Goal: Check status: Check status

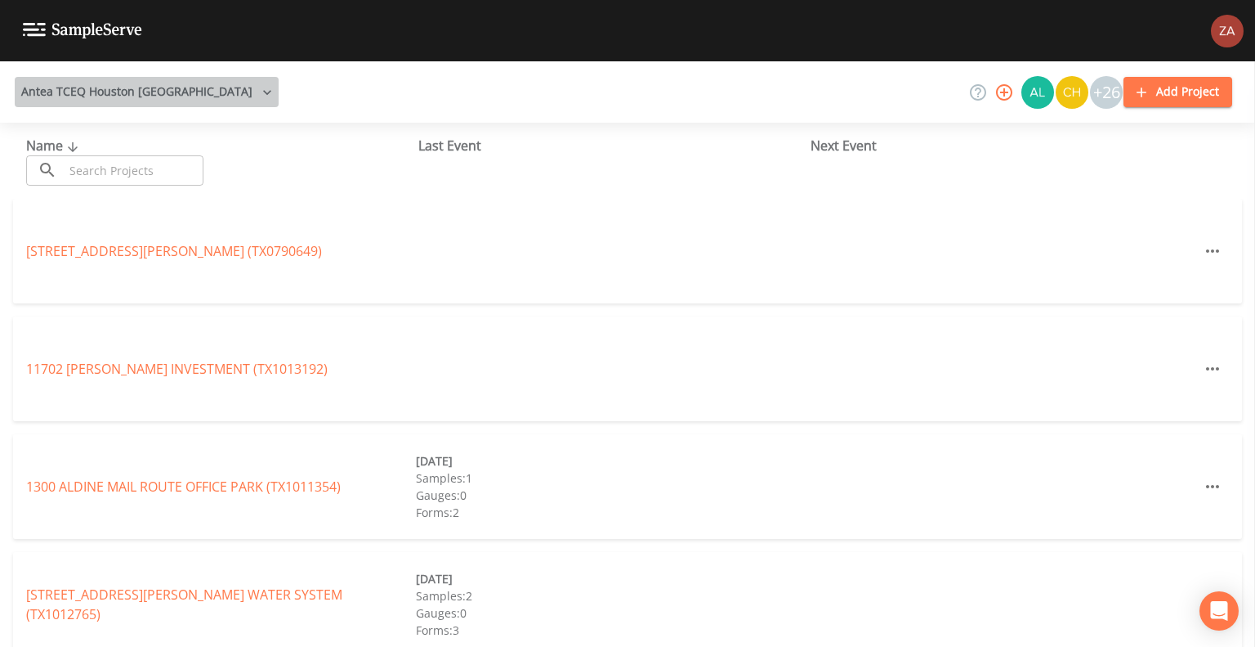
click at [151, 103] on button "Antea TCEQ Houston [GEOGRAPHIC_DATA]" at bounding box center [147, 92] width 264 height 30
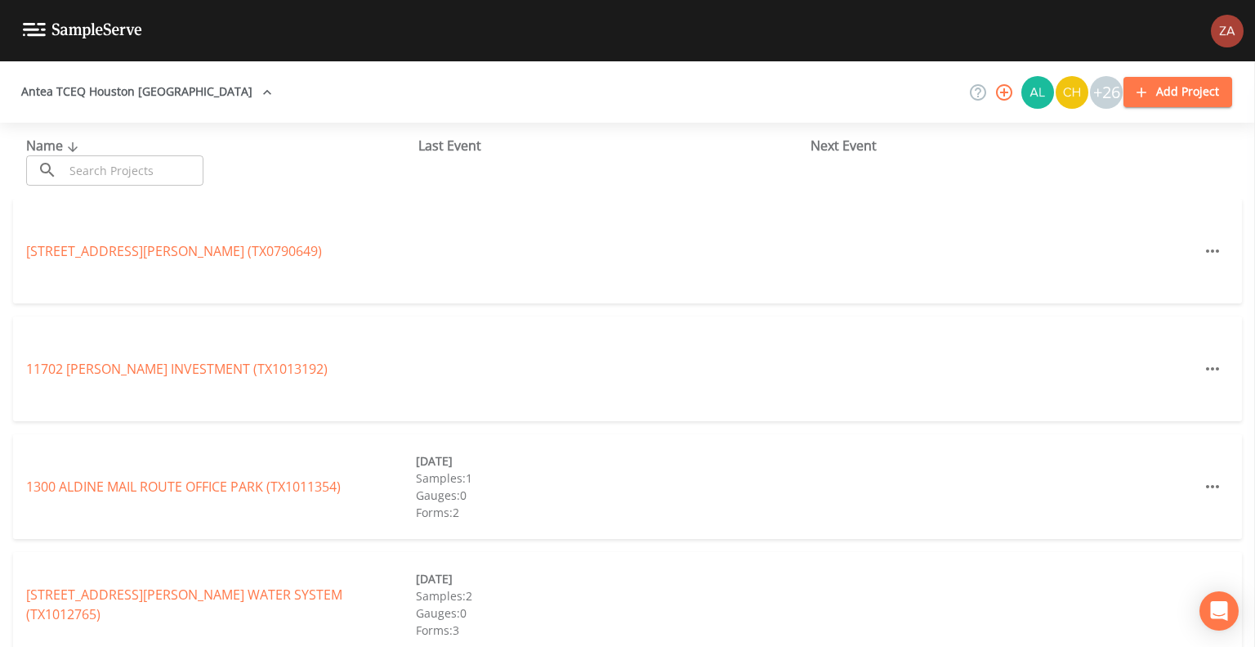
click at [141, 646] on link "Antea TCEQ Austin" at bounding box center [83, 656] width 114 height 18
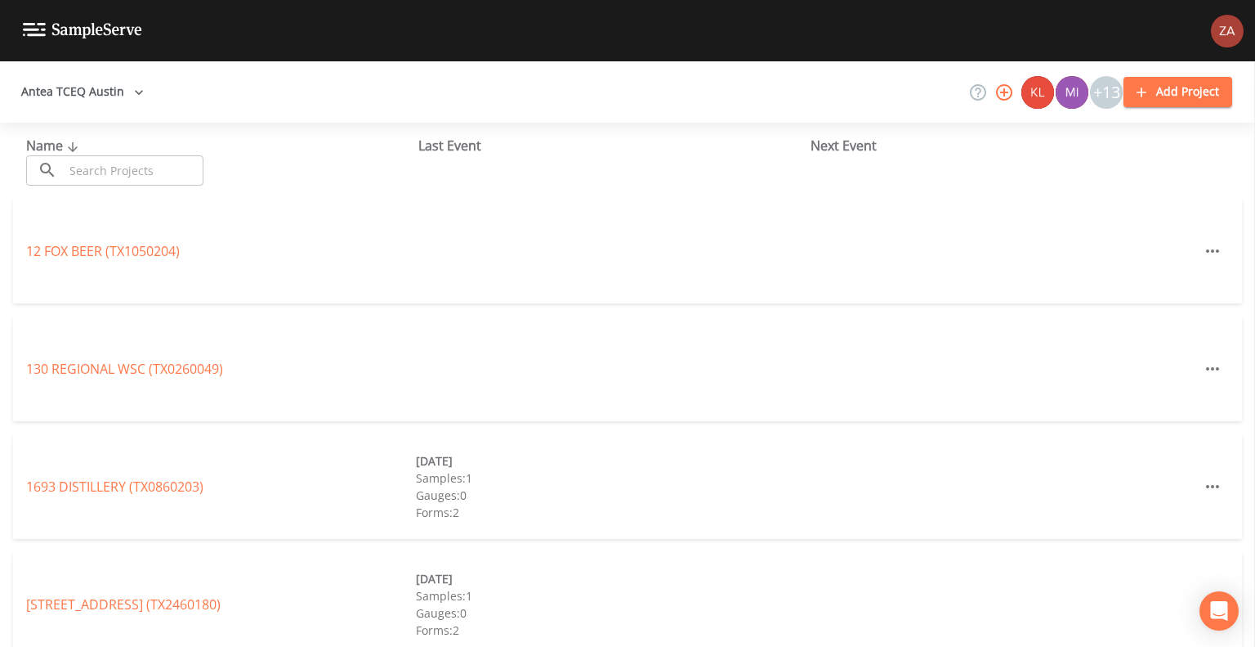
click at [147, 161] on input "text" at bounding box center [134, 170] width 140 height 30
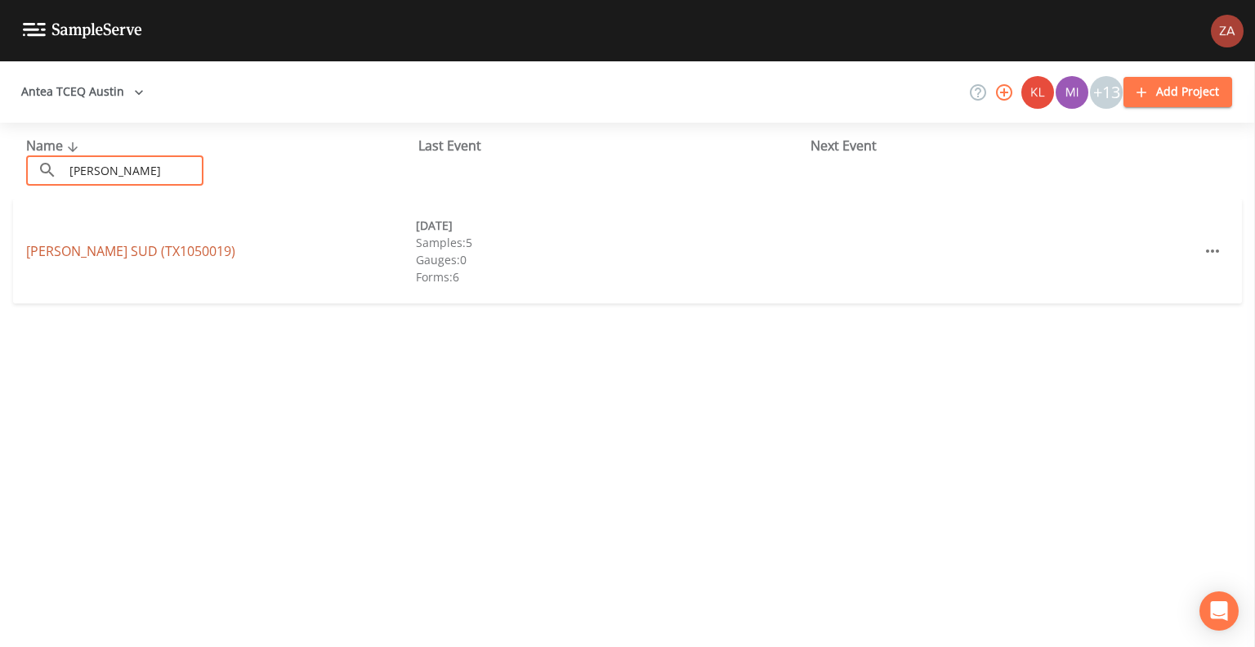
type input "[PERSON_NAME]"
click at [150, 255] on link "[PERSON_NAME][GEOGRAPHIC_DATA] (TX1050019)" at bounding box center [130, 251] width 209 height 18
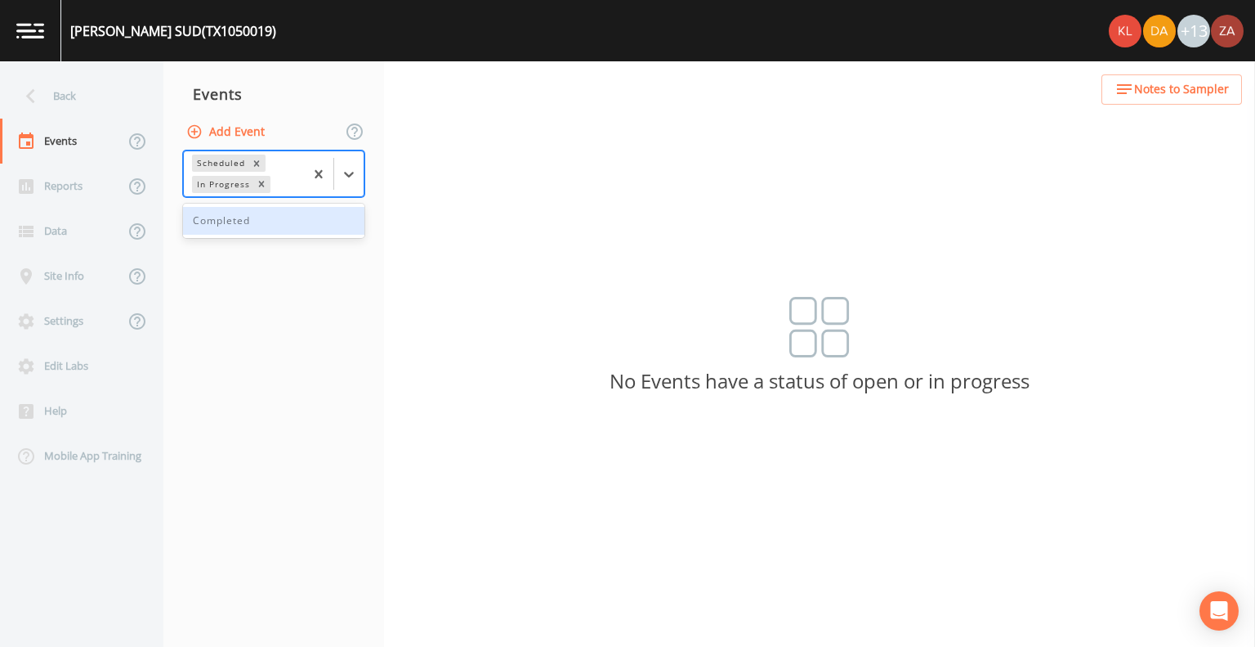
click at [298, 175] on div "Scheduled In Progress" at bounding box center [244, 173] width 120 height 45
click at [284, 224] on div "Completed" at bounding box center [273, 221] width 181 height 28
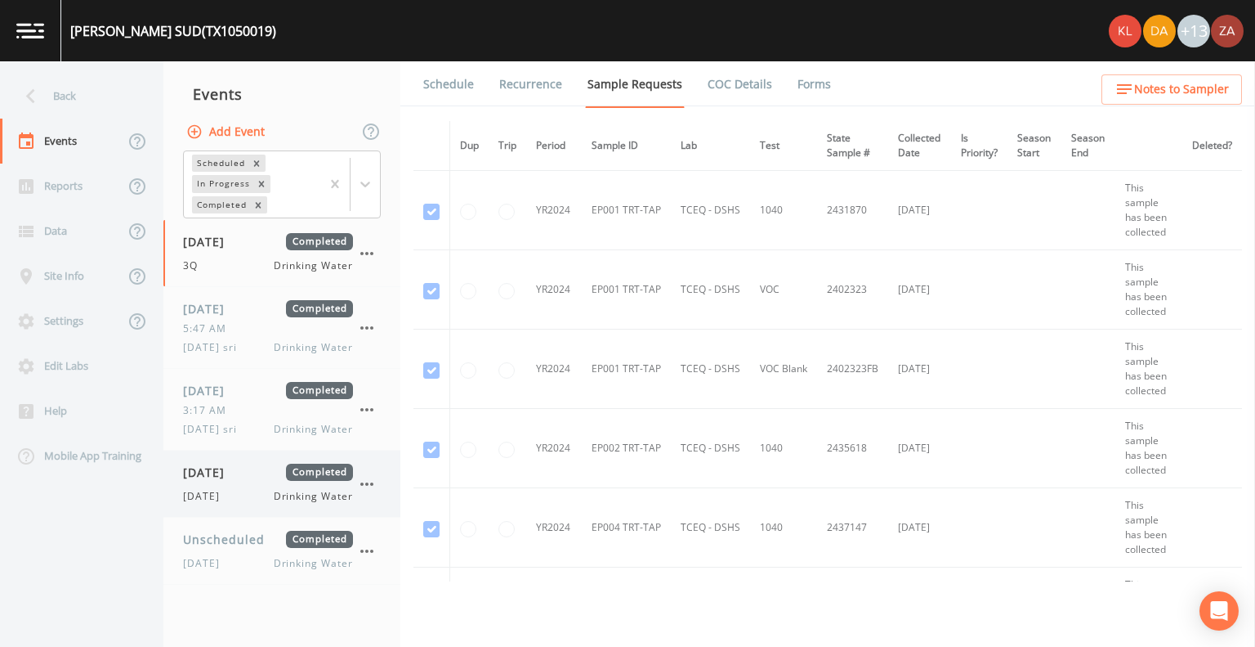
click at [301, 496] on span "Drinking Water" at bounding box center [313, 496] width 79 height 15
click at [754, 82] on link "COC Details" at bounding box center [739, 84] width 69 height 46
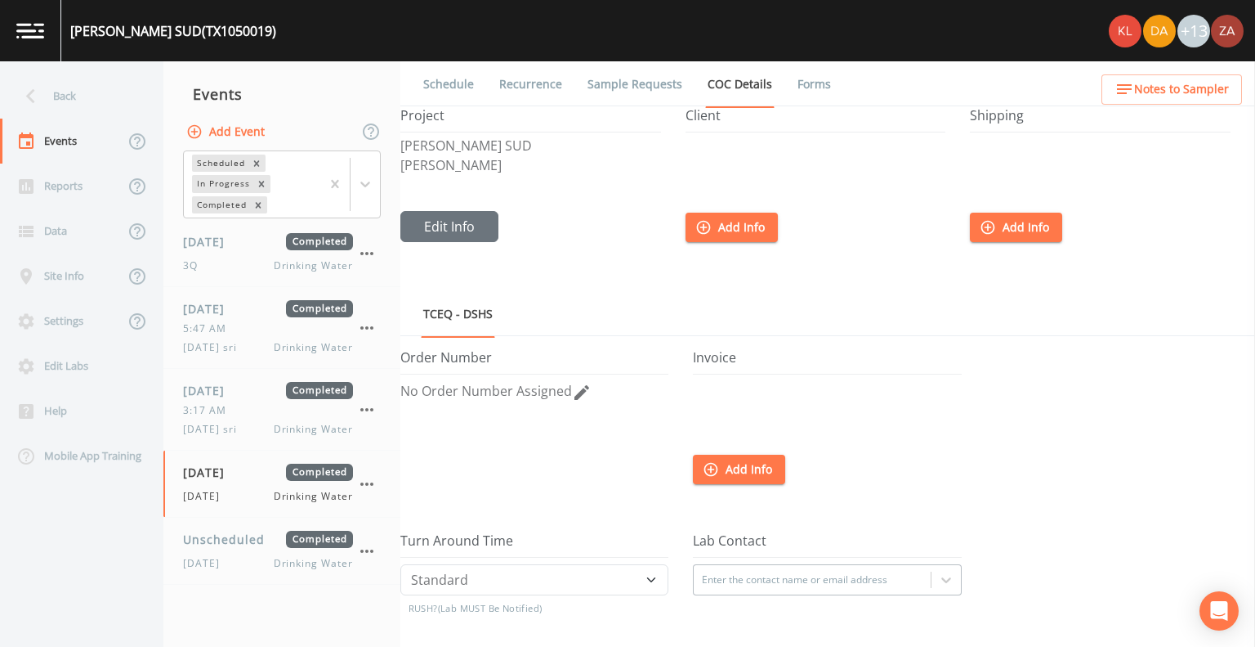
click at [819, 89] on link "Forms" at bounding box center [814, 84] width 38 height 46
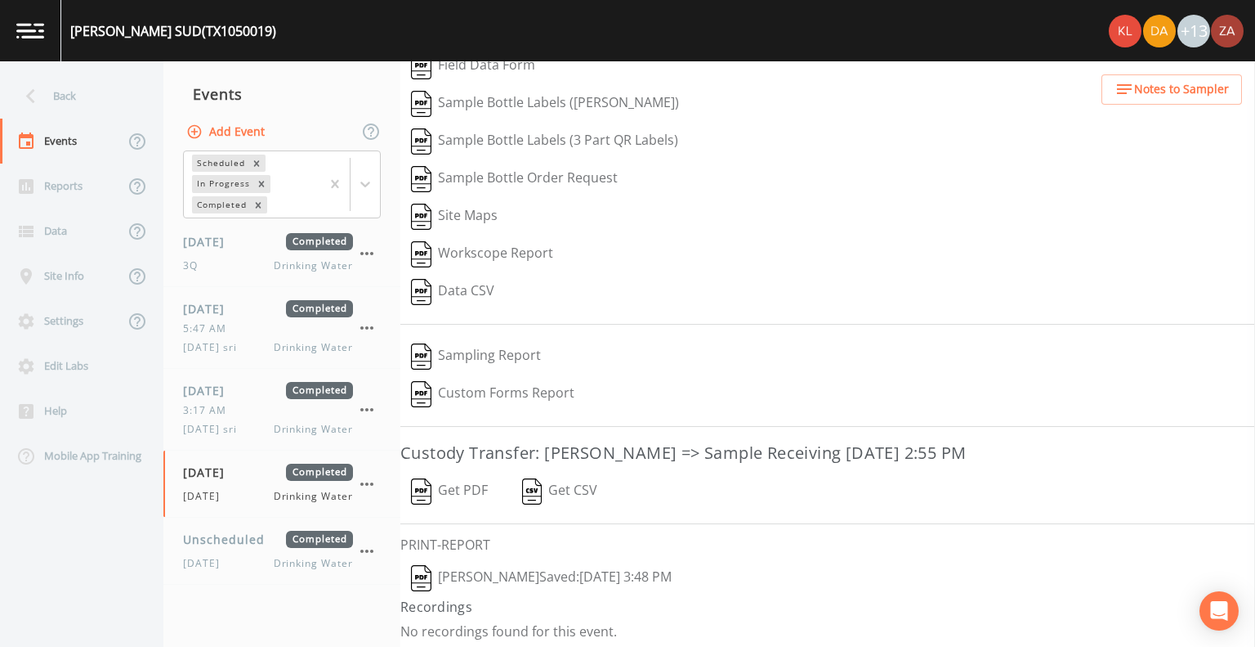
scroll to position [99, 0]
click at [651, 565] on button "[PERSON_NAME]  Saved: [DATE] 3:48 PM" at bounding box center [542, 577] width 282 height 38
